Goal: Obtain resource: Obtain resource

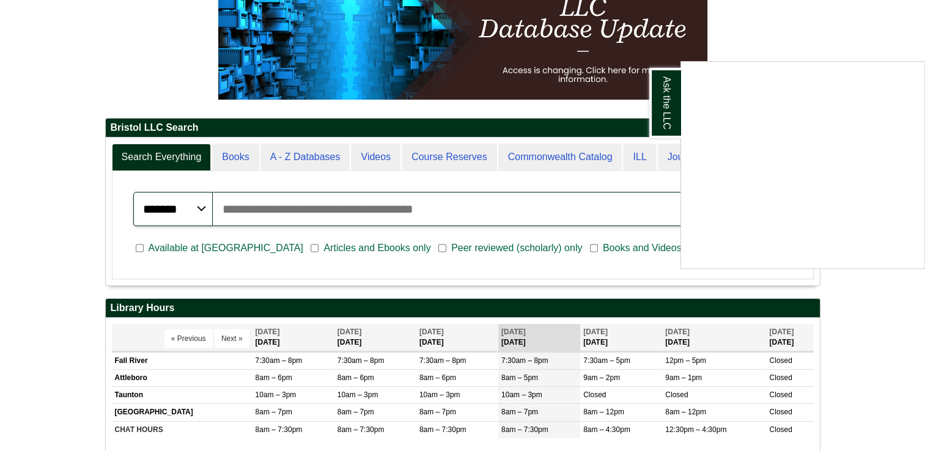
scroll to position [213, 0]
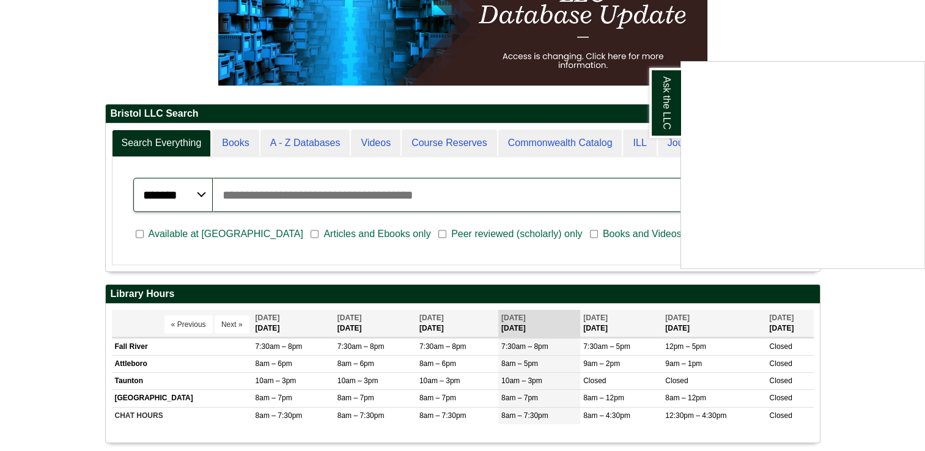
click at [858, 33] on div "Ask the LLC" at bounding box center [462, 225] width 925 height 451
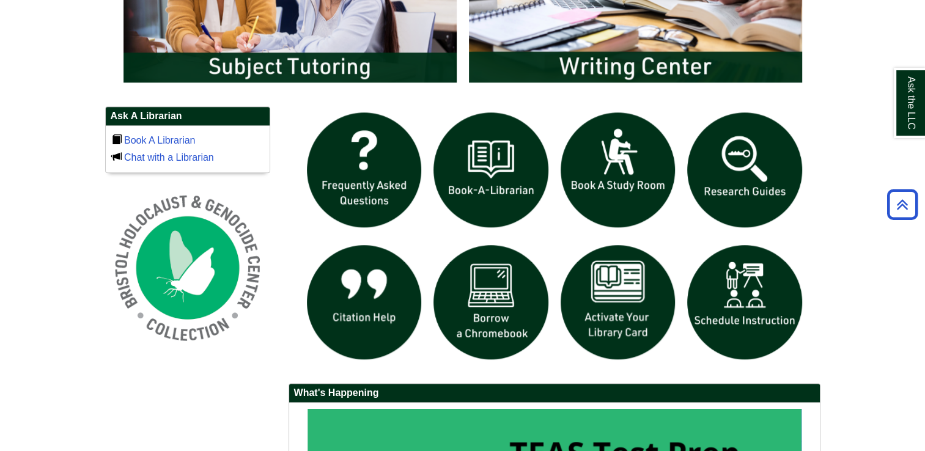
scroll to position [768, 0]
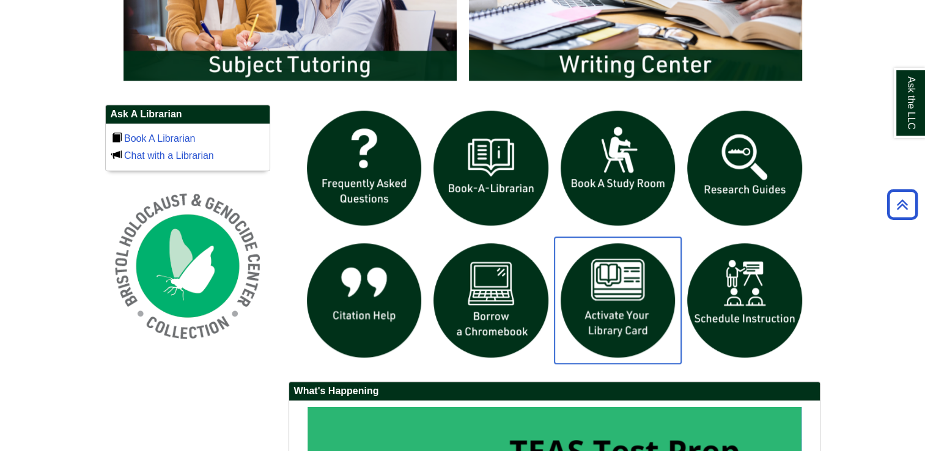
click at [636, 303] on img "slideshow" at bounding box center [618, 300] width 127 height 127
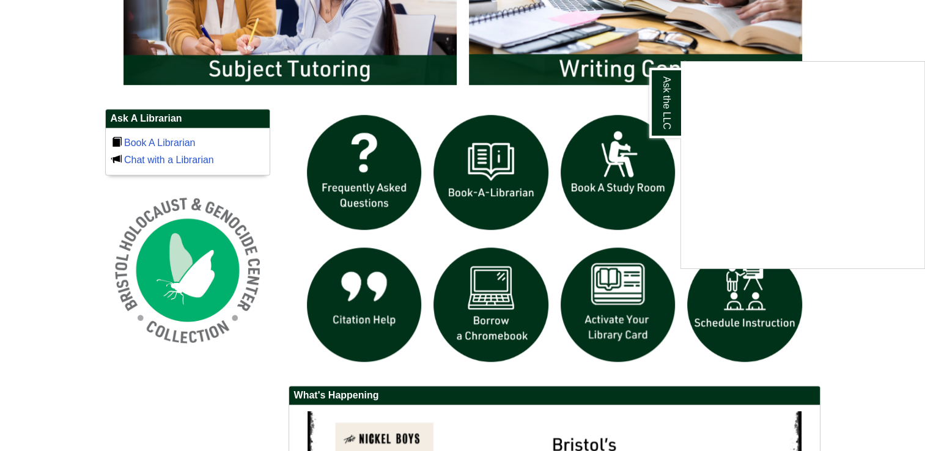
scroll to position [782, 0]
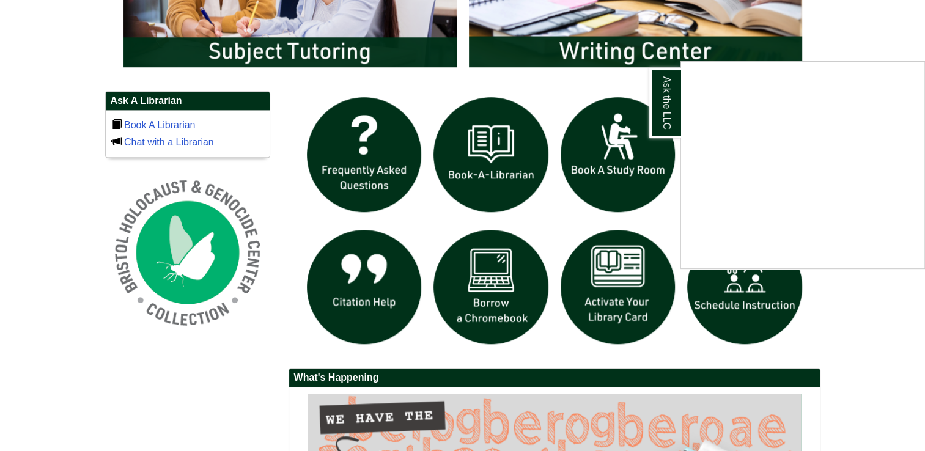
click at [876, 316] on div "Ask the LLC" at bounding box center [462, 225] width 925 height 451
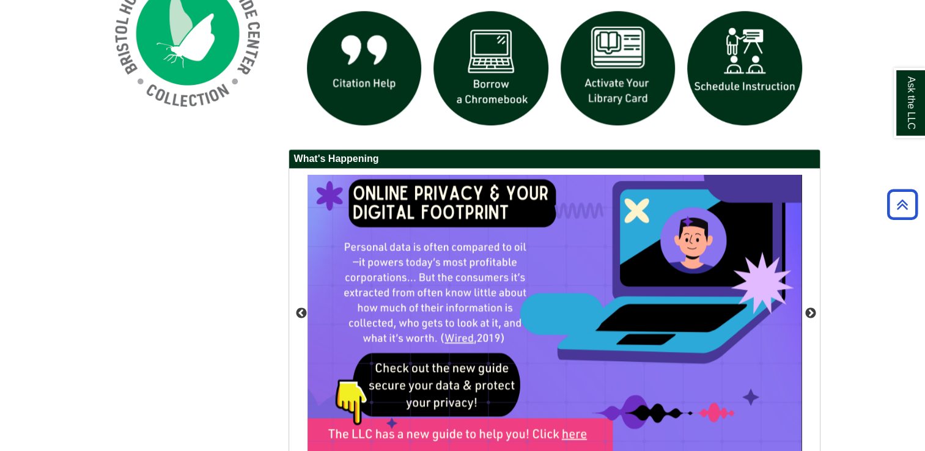
scroll to position [1020, 0]
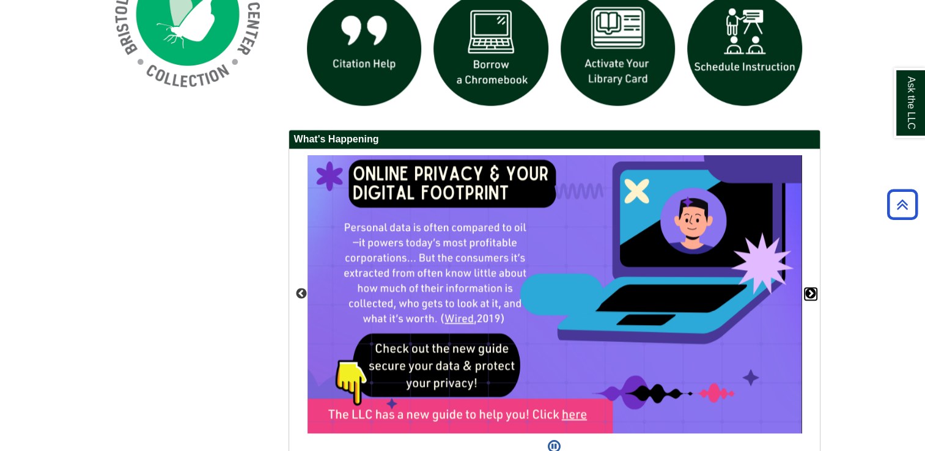
click at [810, 292] on button "Next" at bounding box center [811, 294] width 12 height 12
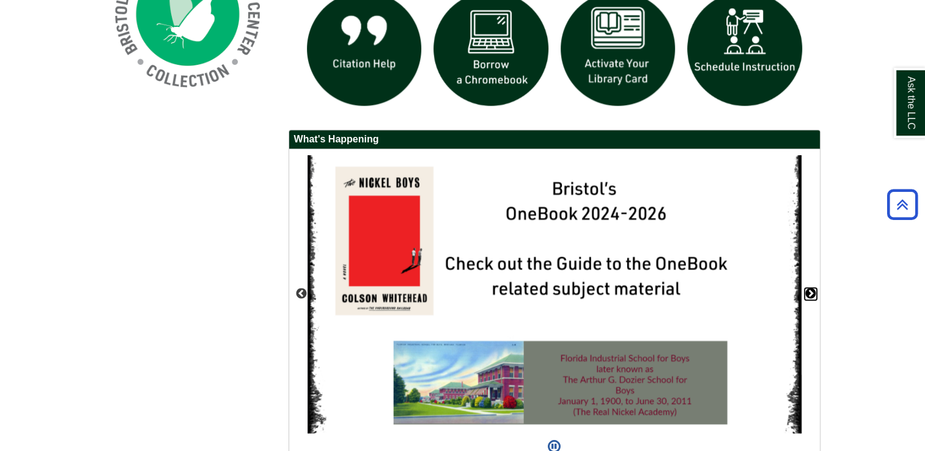
click at [810, 292] on button "Next" at bounding box center [811, 294] width 12 height 12
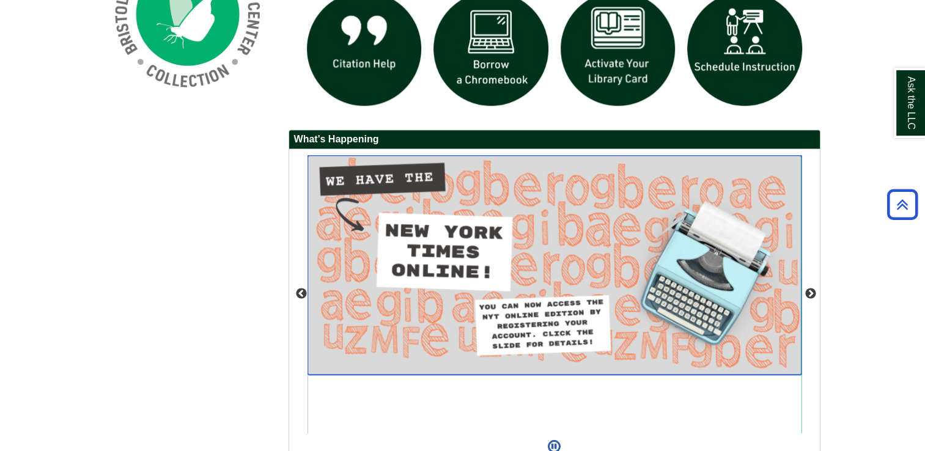
click at [453, 253] on img "slideshow" at bounding box center [555, 265] width 494 height 220
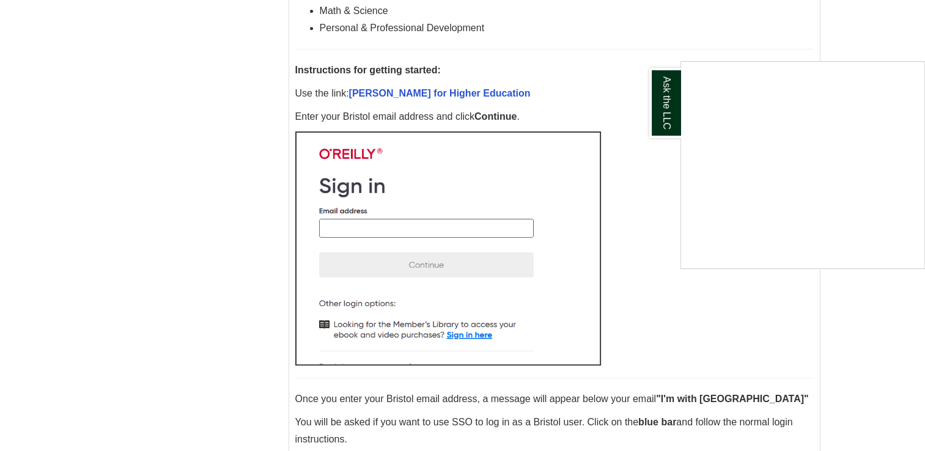
scroll to position [572, 0]
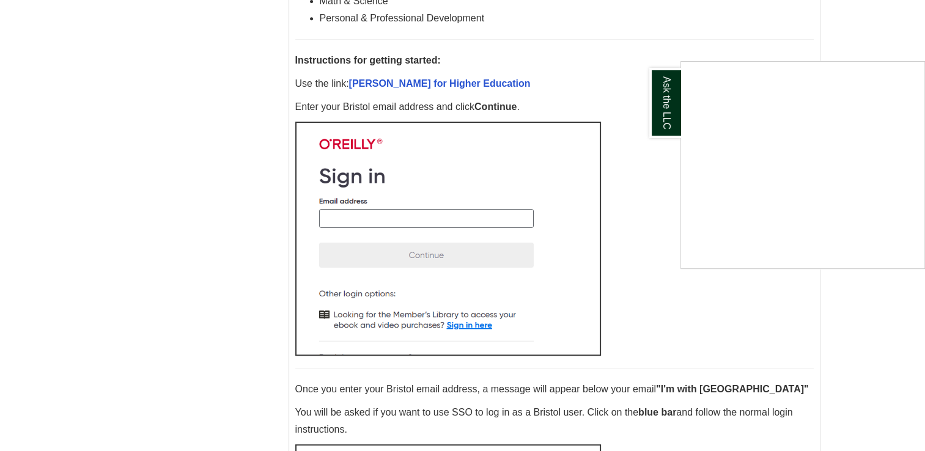
click at [872, 313] on div "Ask the LLC" at bounding box center [462, 225] width 925 height 451
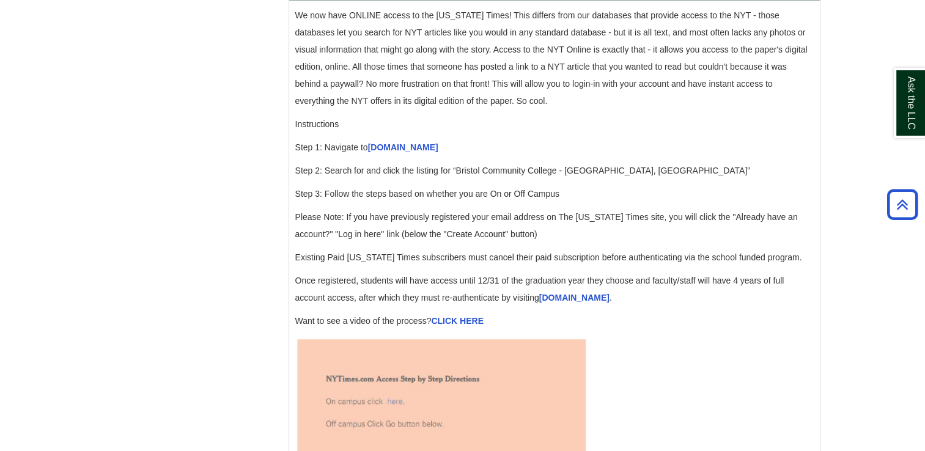
scroll to position [1287, 0]
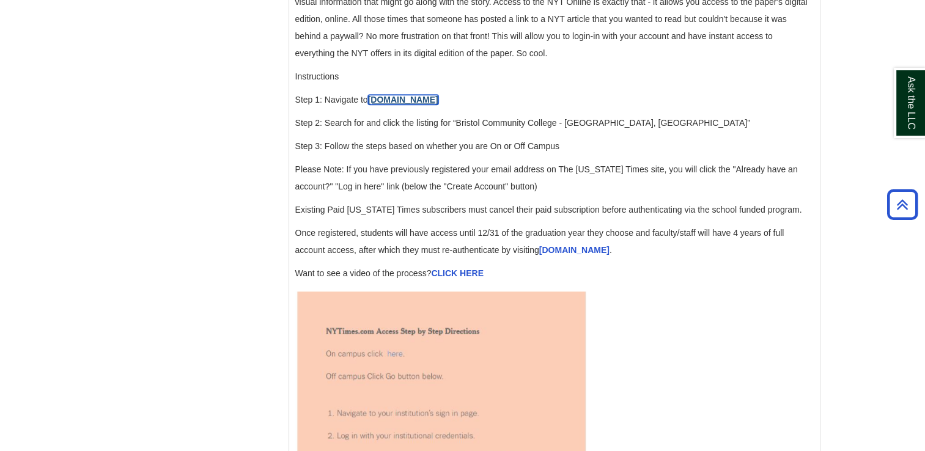
click at [397, 105] on link "accessnyt.com" at bounding box center [403, 100] width 70 height 10
